Goal: Book appointment/travel/reservation

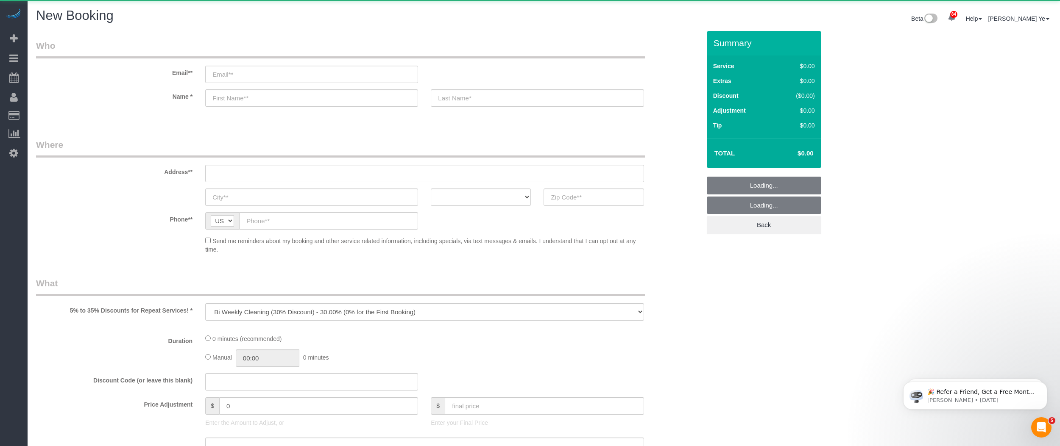
select select "object:1687"
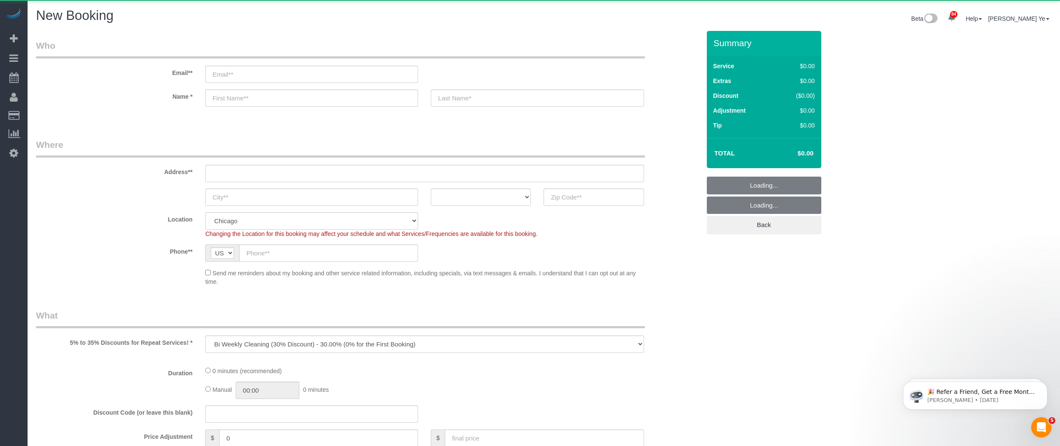
select select "512"
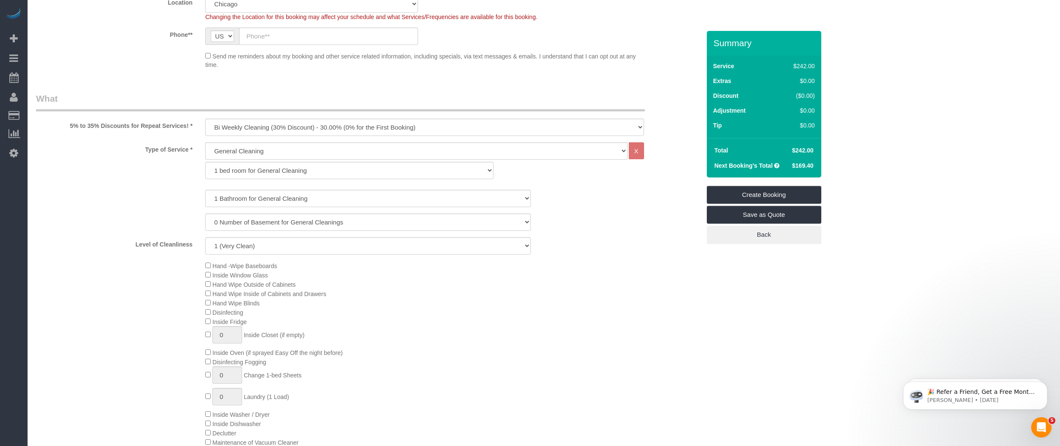
scroll to position [254, 0]
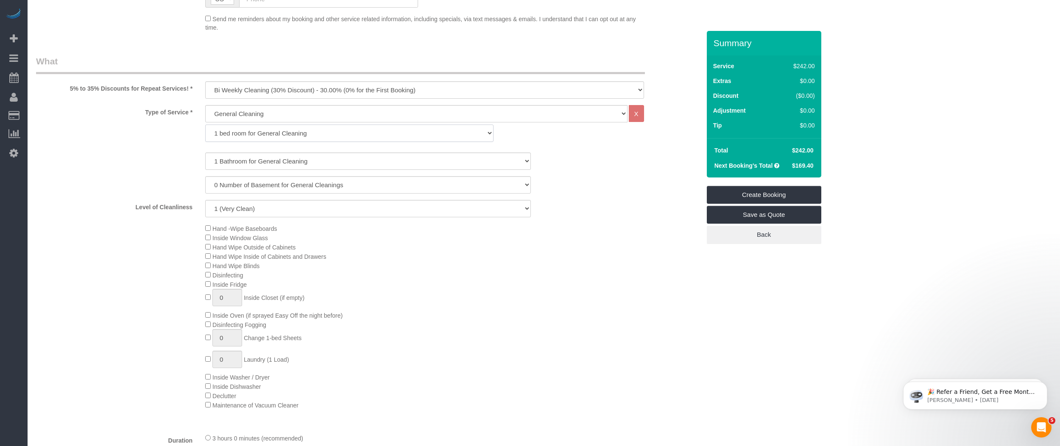
click at [231, 134] on select "1 bed room for General Cleaning 2 bed room for General Cleaning 3 bed room for …" at bounding box center [349, 133] width 288 height 17
select select "287"
click at [205, 125] on select "1 bed room for General Cleaning 2 bed room for General Cleaning 3 bed room for …" at bounding box center [349, 133] width 288 height 17
click at [293, 163] on select "1 Bathroom for General Cleaning 2 Bathroom for General Cleanings 3 Bathroom for…" at bounding box center [368, 161] width 326 height 17
select select "2"
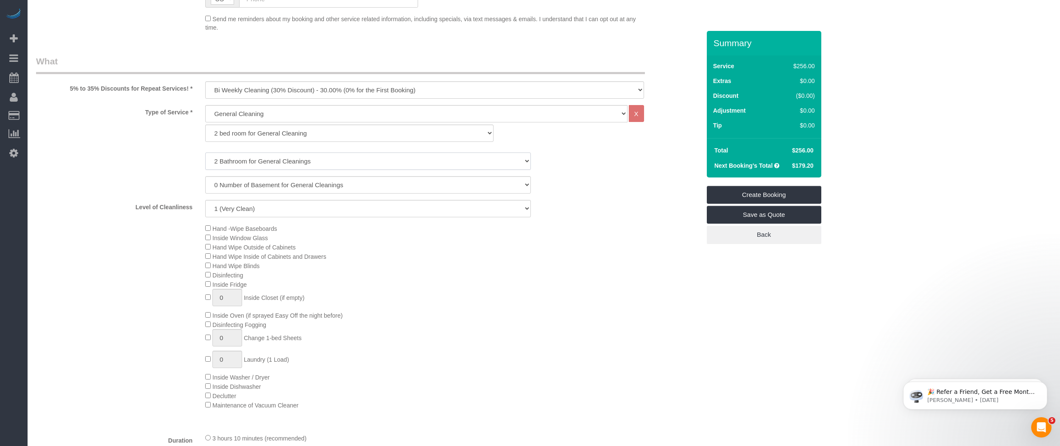
click at [205, 153] on select "1 Bathroom for General Cleaning 2 Bathroom for General Cleanings 3 Bathroom for…" at bounding box center [368, 161] width 326 height 17
click at [229, 206] on select "1 (Very Clean) 2 3 4 5 (Average Condition) 6 7 8 9 10 (Extremely Dirty)" at bounding box center [368, 208] width 326 height 17
select select "9"
click at [205, 200] on select "1 (Very Clean) 2 3 4 5 (Average Condition) 6 7 8 9 10 (Extremely Dirty)" at bounding box center [368, 208] width 326 height 17
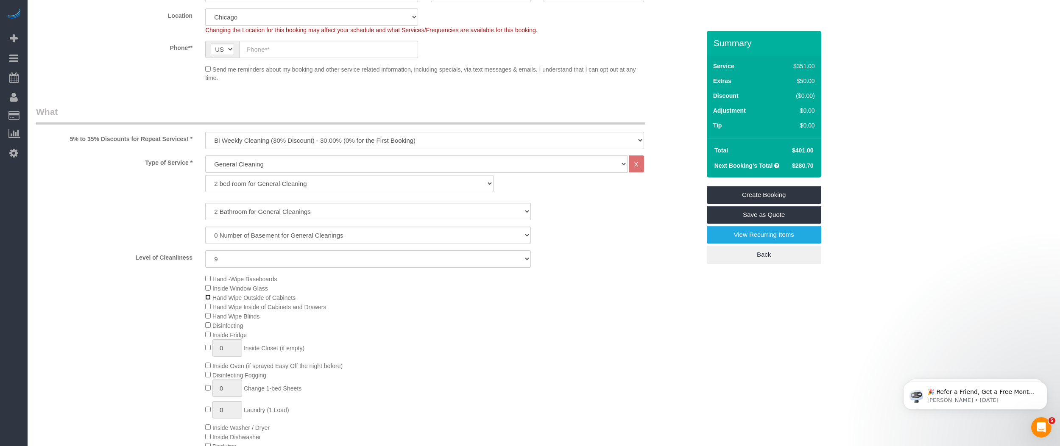
scroll to position [206, 0]
click at [239, 162] on select "General Cleaning Deep Cleaning Move-in / Move-out Cleaning COUNTS Cleaning" at bounding box center [416, 162] width 422 height 17
select select "513"
click at [205, 154] on select "General Cleaning Deep Cleaning Move-in / Move-out Cleaning COUNTS Cleaning" at bounding box center [416, 162] width 422 height 17
select select "291"
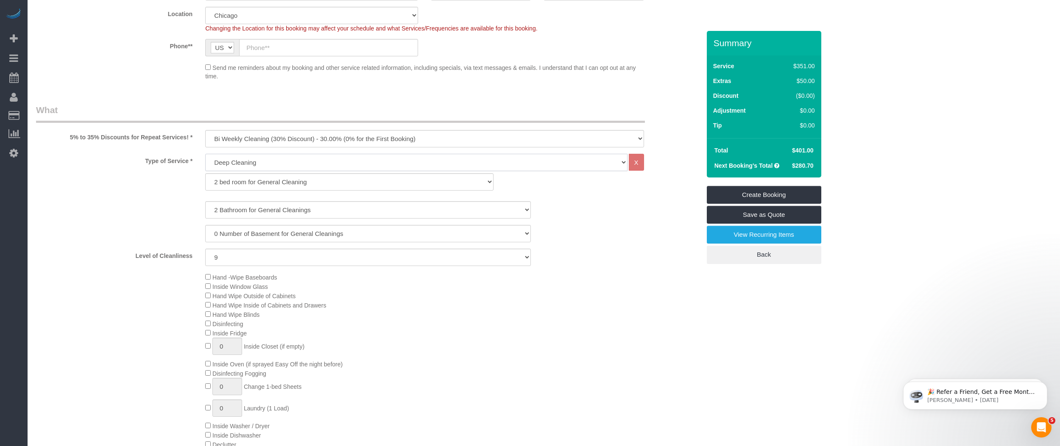
select select "9"
click at [229, 179] on select "1 bed room for Deep Cleaning 2 bed room for Deep Cleaning 3 bed room for Deep C…" at bounding box center [349, 181] width 288 height 17
select select "292"
click at [205, 173] on select "1 bed room for Deep Cleaning 2 bed room for Deep Cleaning 3 bed room for Deep C…" at bounding box center [349, 181] width 288 height 17
select select "9"
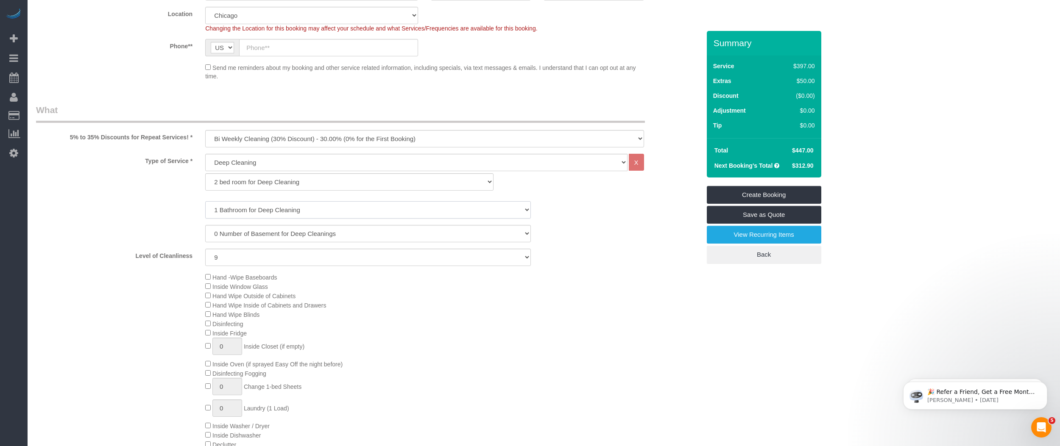
click at [229, 209] on select "1 Bathroom for Deep Cleaning 2 Bathroom for Deep Cleanings 3 Bathroom for Deep …" at bounding box center [368, 209] width 326 height 17
select select "2"
click at [205, 201] on select "1 Bathroom for Deep Cleaning 2 Bathroom for Deep Cleanings 3 Bathroom for Deep …" at bounding box center [368, 209] width 326 height 17
click at [261, 137] on select "One Time Cleaning Weekly Cleaning (35% Discount) - 35.00% (0% for the First Boo…" at bounding box center [424, 138] width 438 height 17
click at [205, 130] on select "One Time Cleaning Weekly Cleaning (35% Discount) - 35.00% (0% for the First Boo…" at bounding box center [424, 138] width 438 height 17
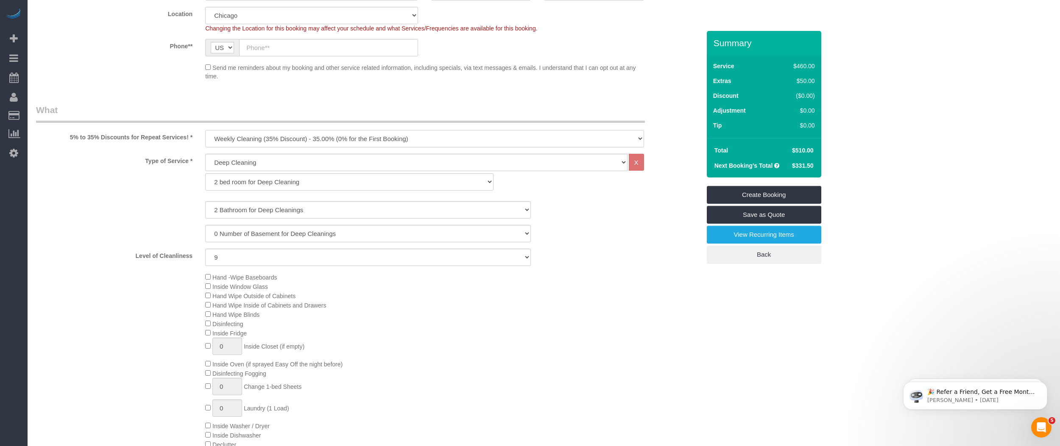
click at [241, 141] on select "One Time Cleaning Weekly Cleaning (35% Discount) - 35.00% (0% for the First Boo…" at bounding box center [424, 138] width 438 height 17
select select "object:1690"
click at [205, 130] on select "One Time Cleaning Weekly Cleaning (35% Discount) - 35.00% (0% for the First Boo…" at bounding box center [424, 138] width 438 height 17
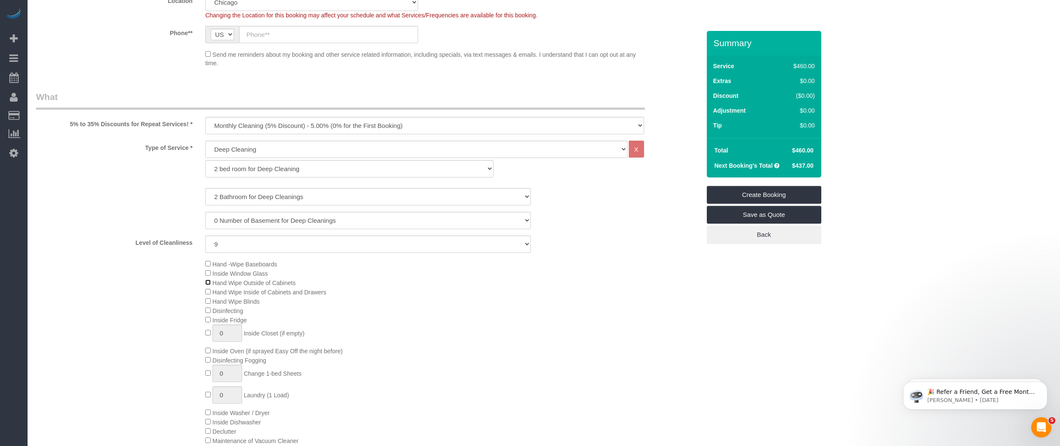
scroll to position [223, 0]
click at [243, 145] on select "General Cleaning Deep Cleaning Move-in / Move-out Cleaning COUNTS Cleaning" at bounding box center [416, 145] width 422 height 17
select select "512"
click at [205, 137] on select "General Cleaning Deep Cleaning Move-in / Move-out Cleaning COUNTS Cleaning" at bounding box center [416, 145] width 422 height 17
select select "286"
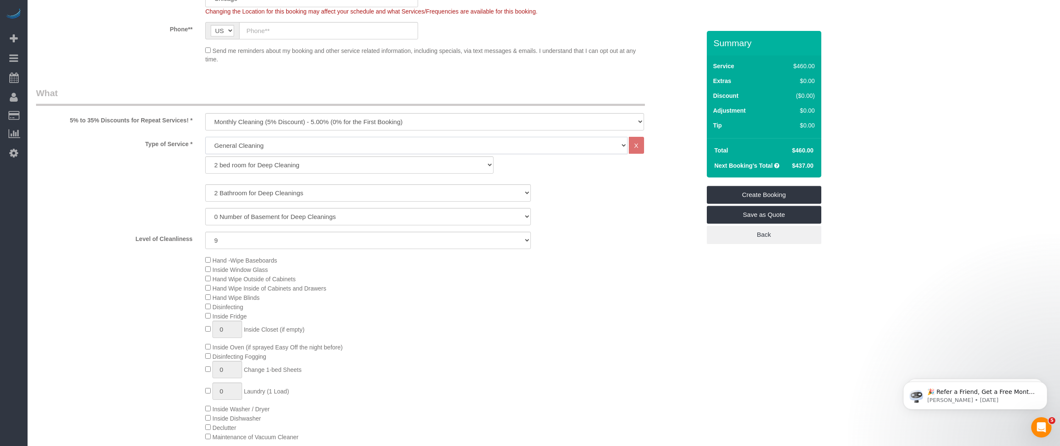
select select "9"
click at [246, 167] on select "1 bed room for General Cleaning 2 bed room for General Cleaning 3 bed room for …" at bounding box center [349, 164] width 288 height 17
select select "287"
click at [205, 156] on select "1 bed room for General Cleaning 2 bed room for General Cleaning 3 bed room for …" at bounding box center [349, 164] width 288 height 17
select select "9"
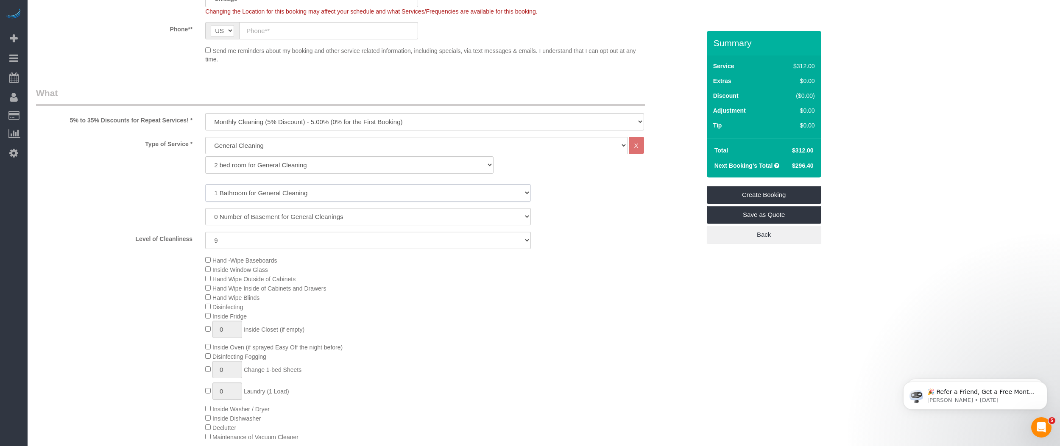
click at [239, 192] on select "1 Bathroom for General Cleaning 2 Bathroom for General Cleanings 3 Bathroom for…" at bounding box center [368, 192] width 326 height 17
select select "2"
click at [205, 184] on select "1 Bathroom for General Cleaning 2 Bathroom for General Cleanings 3 Bathroom for…" at bounding box center [368, 192] width 326 height 17
click at [245, 117] on select "One Time Cleaning Weekly Cleaning (35% Discount) - 35.00% (0% for the First Boo…" at bounding box center [424, 121] width 438 height 17
select select "object:1687"
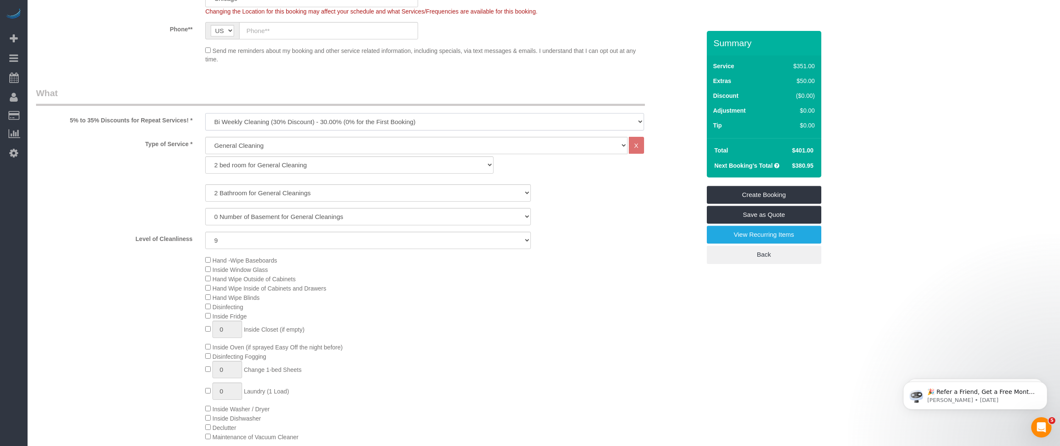
click at [205, 113] on select "One Time Cleaning Weekly Cleaning (35% Discount) - 35.00% (0% for the First Boo…" at bounding box center [424, 121] width 438 height 17
